Goal: Information Seeking & Learning: Learn about a topic

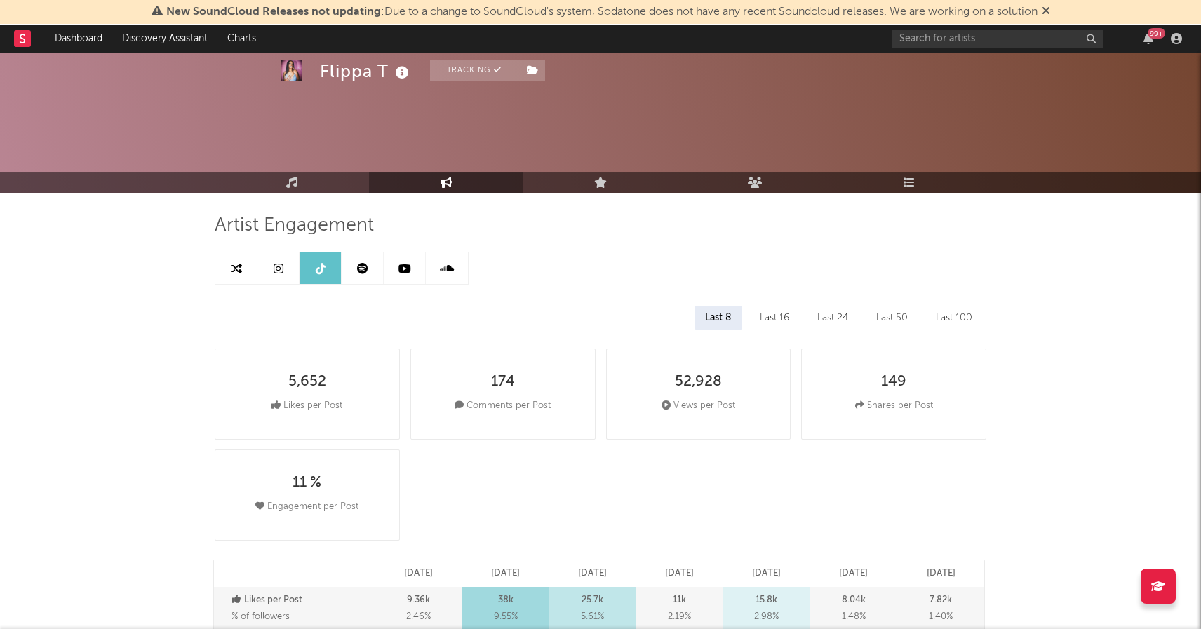
select select "1m"
select select "1w"
select select "6m"
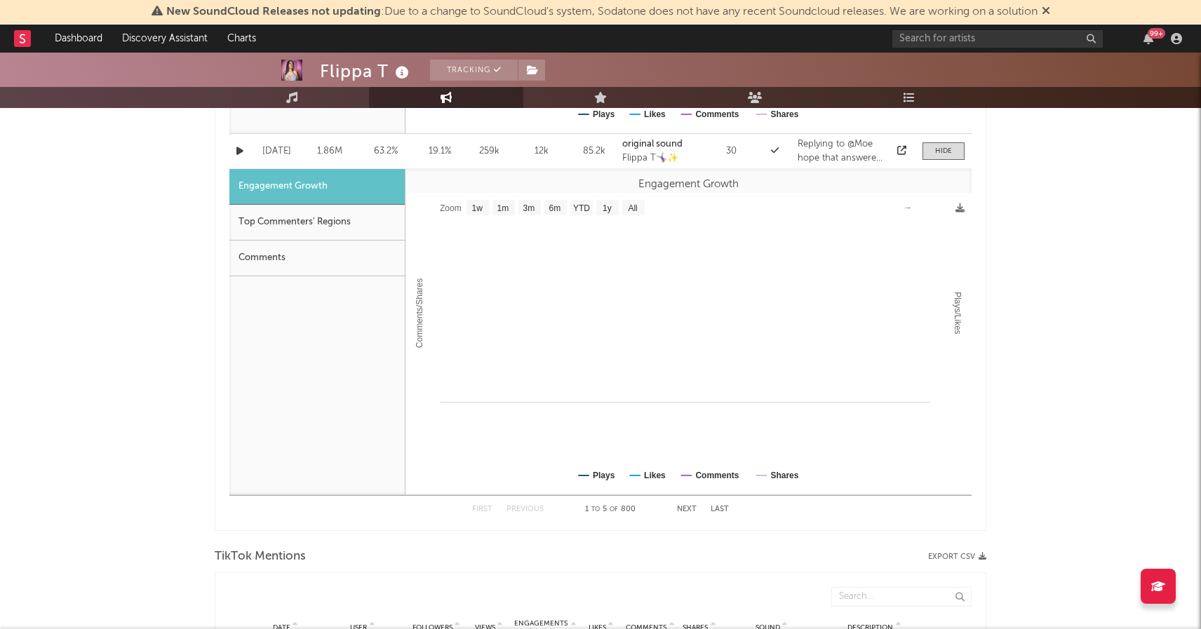
select select "1m"
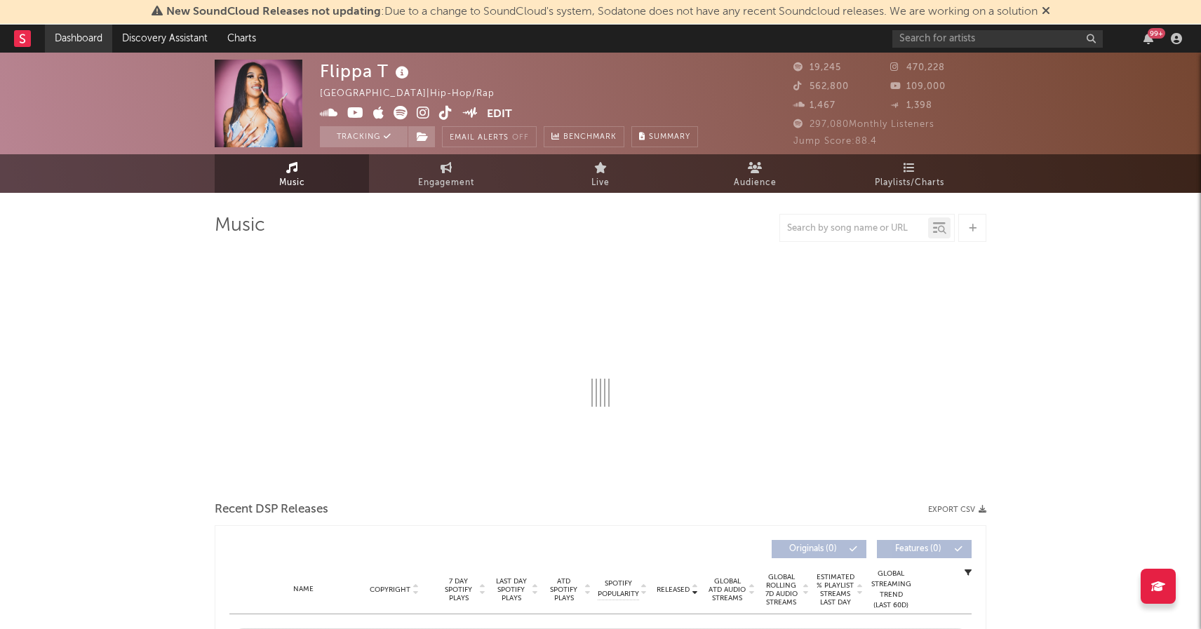
click at [71, 34] on link "Dashboard" at bounding box center [78, 39] width 67 height 28
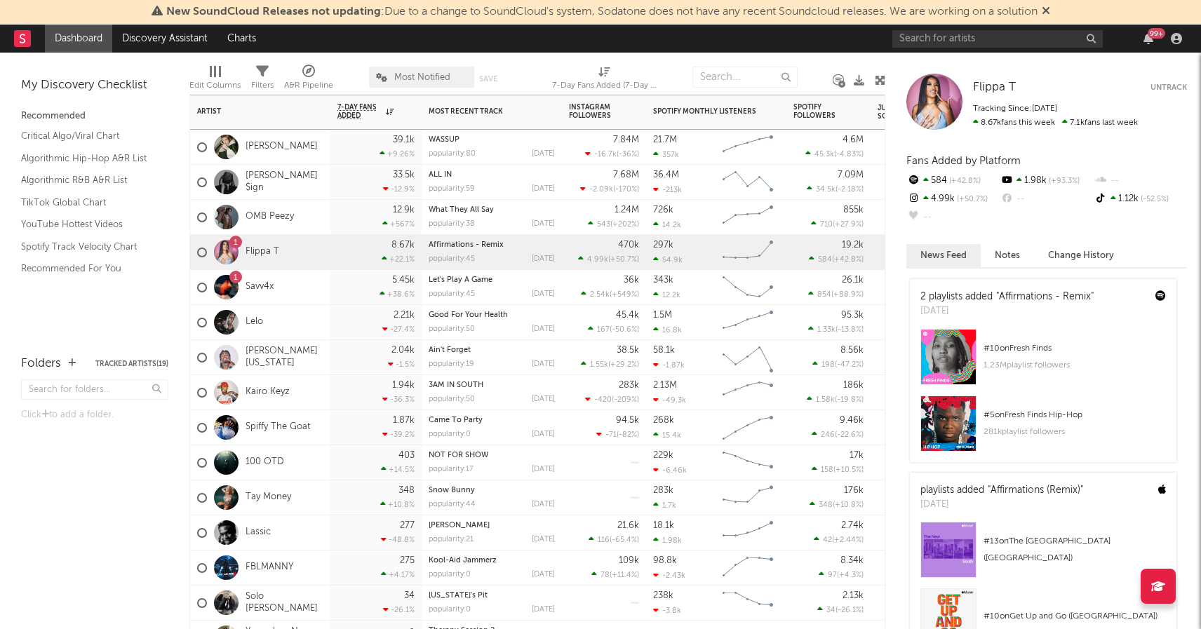
click at [304, 213] on div "OMB Peezy" at bounding box center [260, 217] width 140 height 35
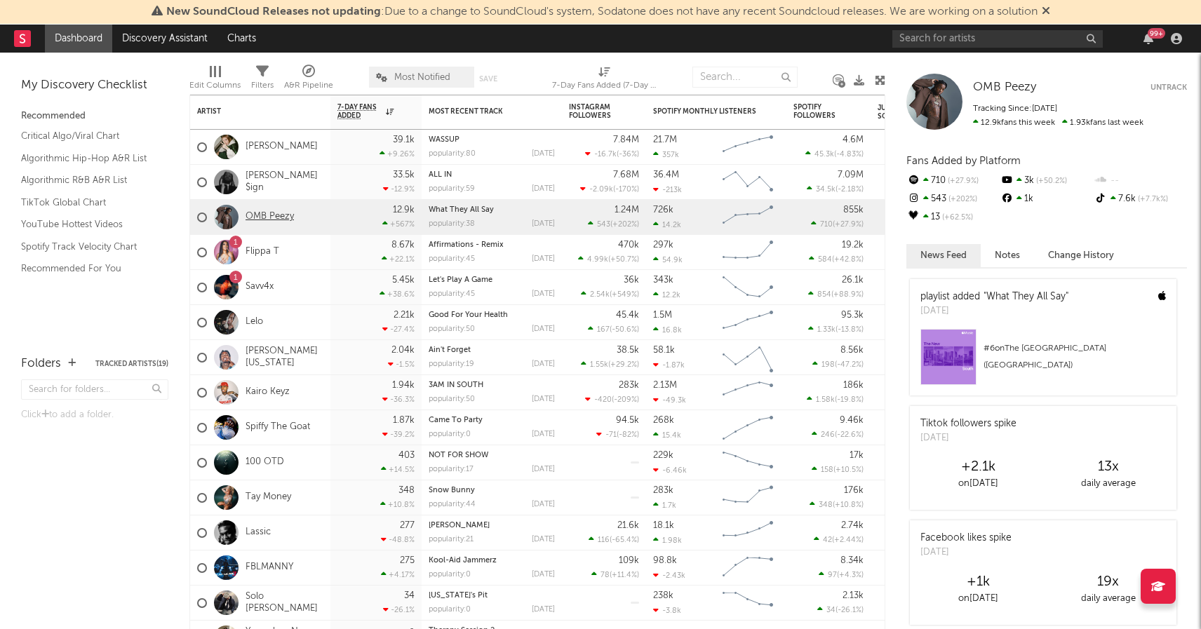
click at [271, 220] on link "OMB Peezy" at bounding box center [269, 217] width 48 height 12
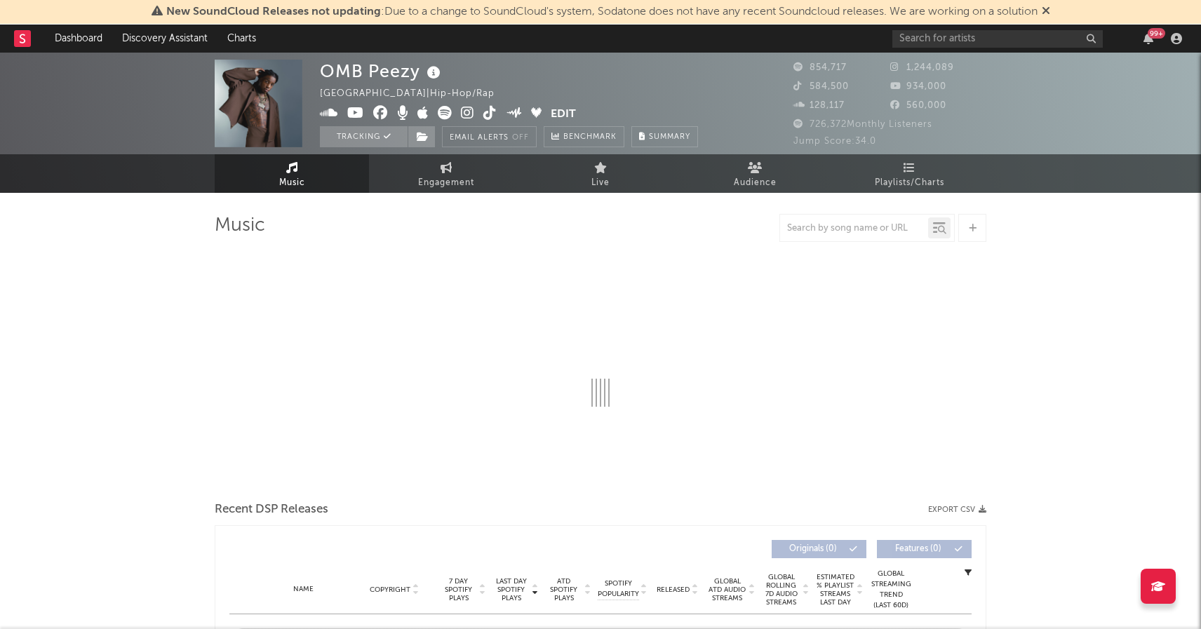
select select "6m"
